Goal: Find specific page/section: Find specific page/section

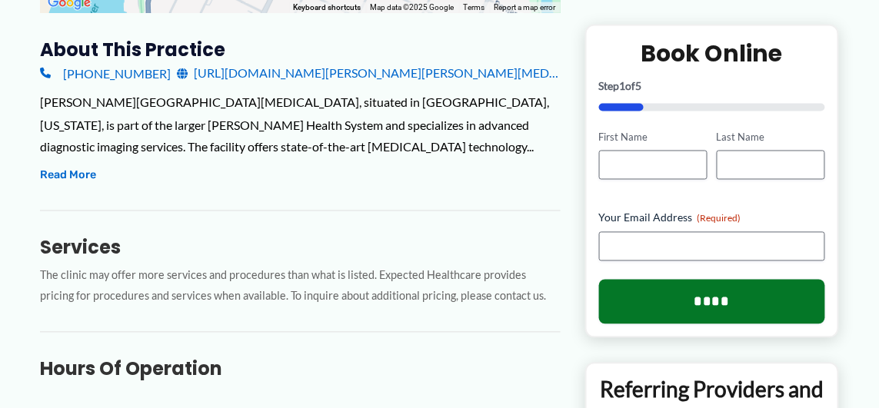
scroll to position [553, 0]
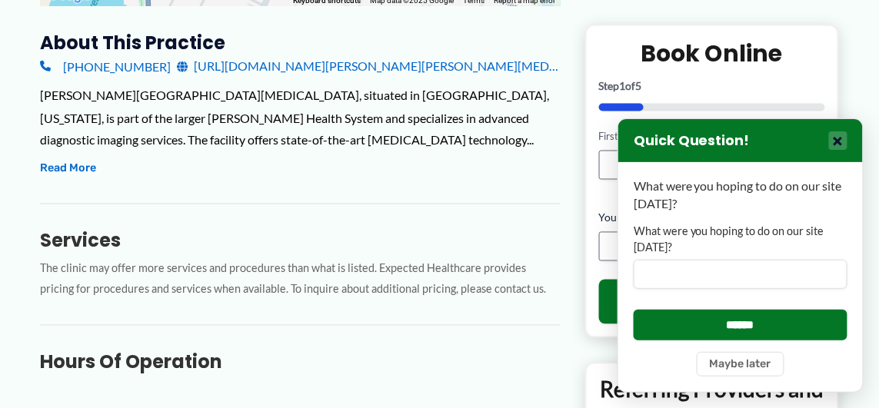
click at [838, 132] on button "×" at bounding box center [838, 141] width 18 height 18
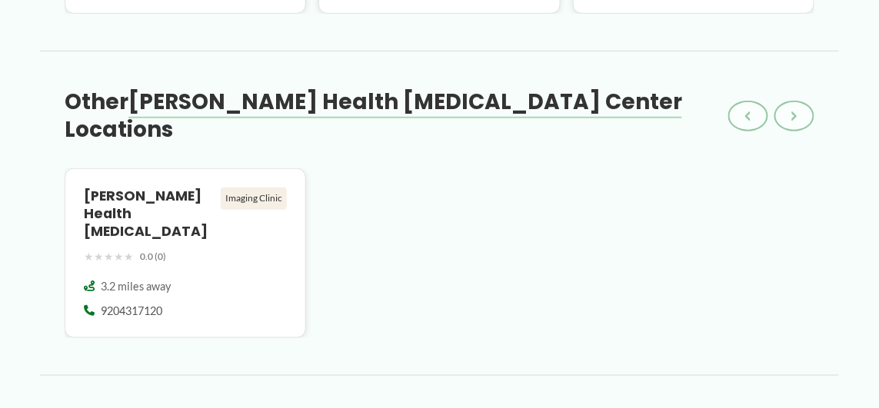
scroll to position [1661, 0]
